Goal: Find specific page/section: Find specific page/section

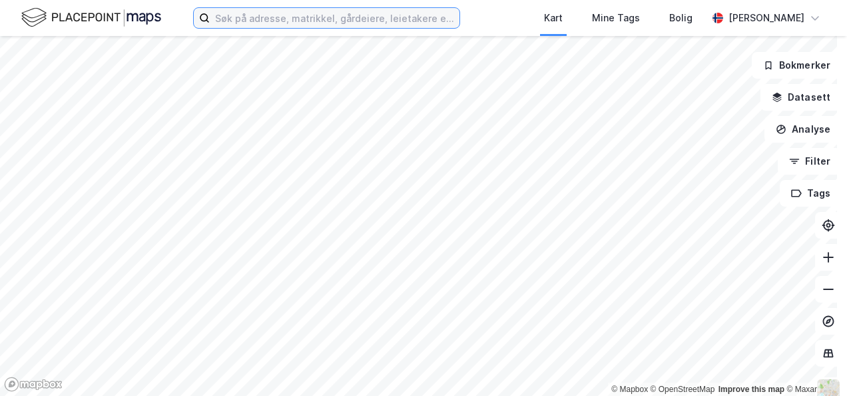
click at [294, 23] on input at bounding box center [335, 18] width 250 height 20
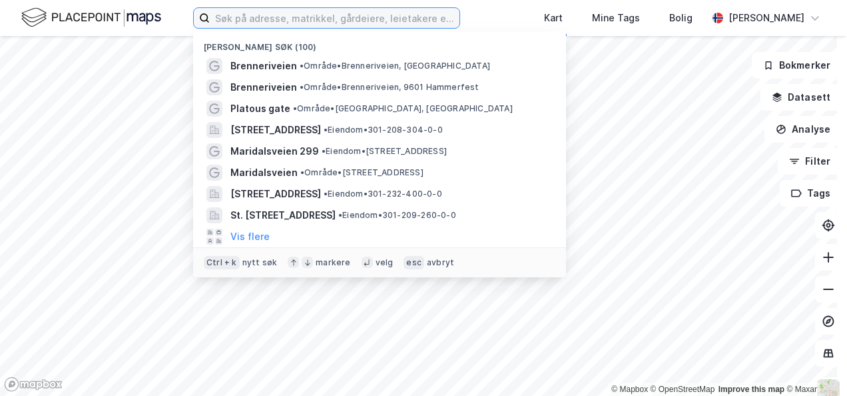
type input "j"
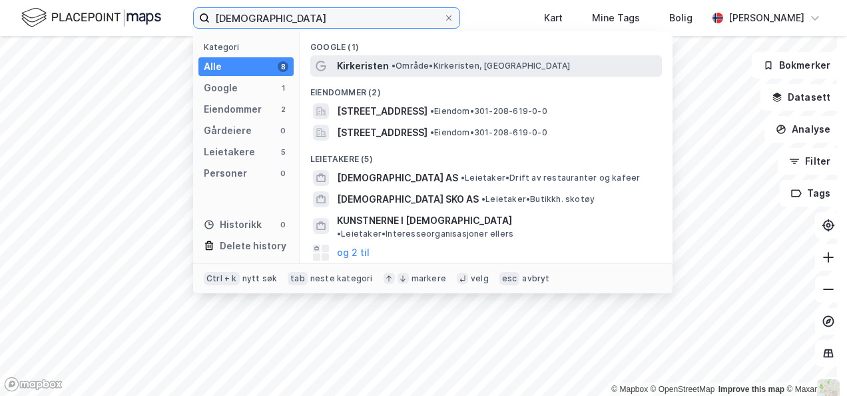
type input "[DEMOGRAPHIC_DATA]"
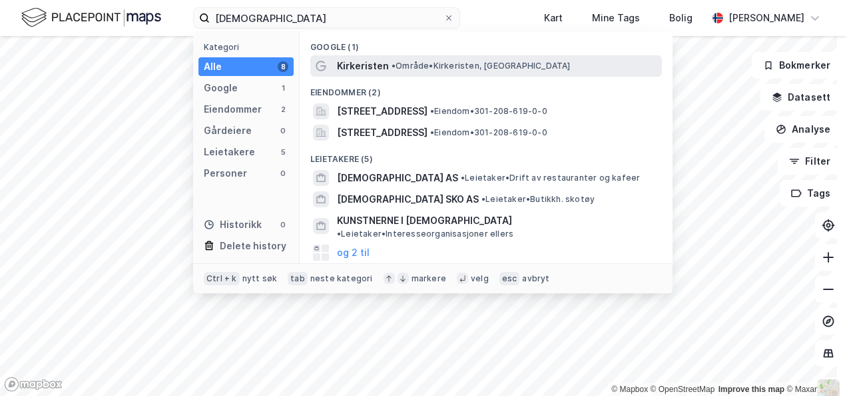
click at [372, 61] on span "Kirkeristen" at bounding box center [363, 66] width 52 height 16
